Goal: Information Seeking & Learning: Learn about a topic

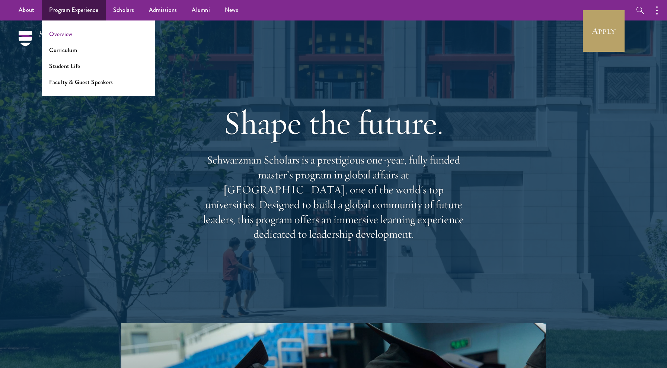
click at [67, 36] on link "Overview" at bounding box center [60, 34] width 23 height 9
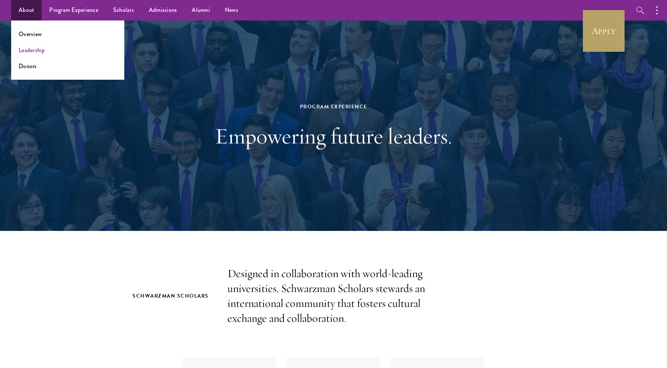
click at [33, 50] on link "Leadership" at bounding box center [32, 50] width 26 height 9
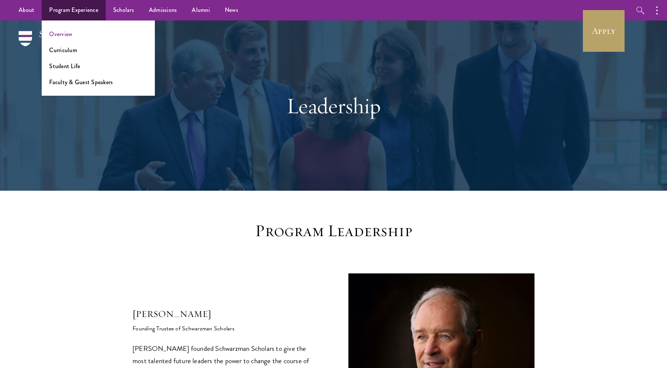
click at [67, 35] on link "Overview" at bounding box center [60, 34] width 23 height 9
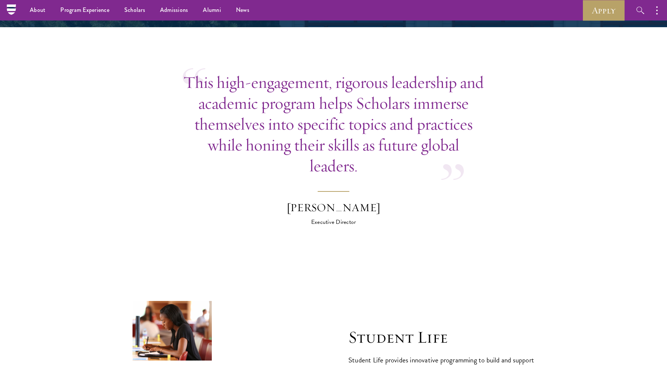
scroll to position [2182, 0]
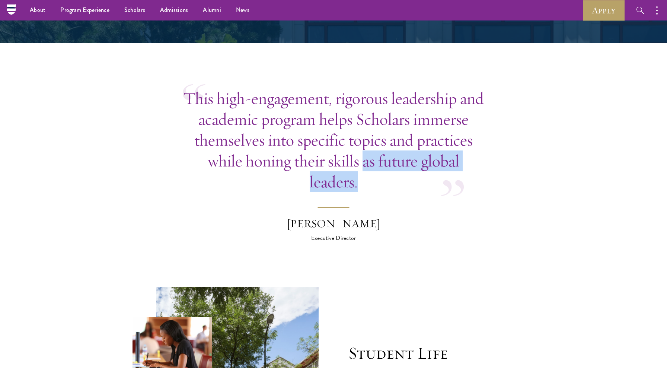
drag, startPoint x: 357, startPoint y: 152, endPoint x: 362, endPoint y: 125, distance: 28.0
click at [362, 125] on p "This high-engagement, rigorous leadership and academic program helps Scholars i…" at bounding box center [334, 140] width 302 height 104
copy p "as future global leaders."
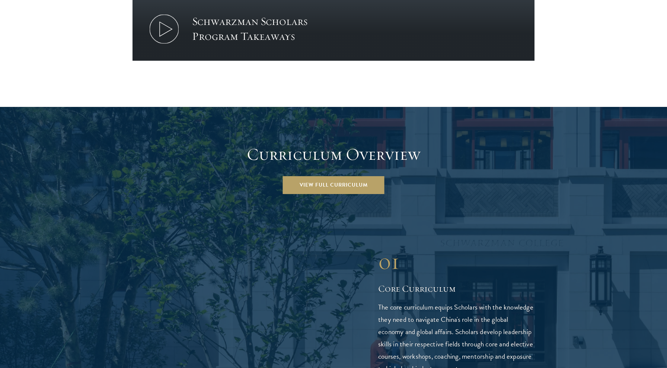
scroll to position [997, 0]
